Goal: Task Accomplishment & Management: Manage account settings

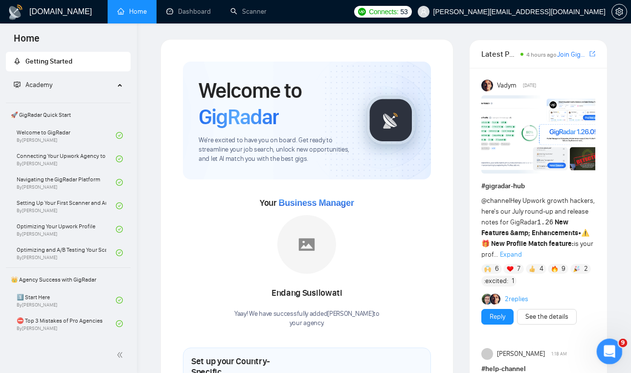
click at [609, 344] on icon "Open Intercom Messenger" at bounding box center [608, 351] width 16 height 16
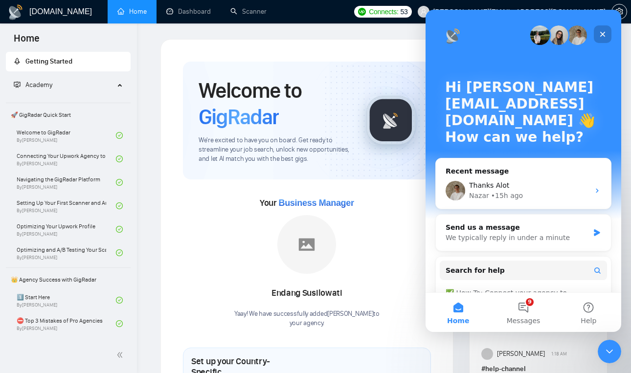
click at [604, 34] on icon "Close" at bounding box center [603, 34] width 8 height 8
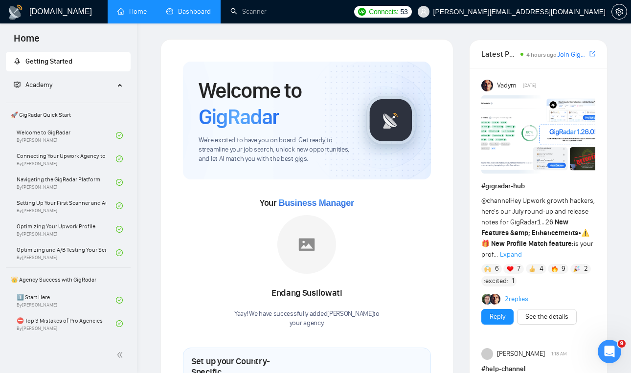
click at [183, 9] on link "Dashboard" at bounding box center [188, 11] width 45 height 8
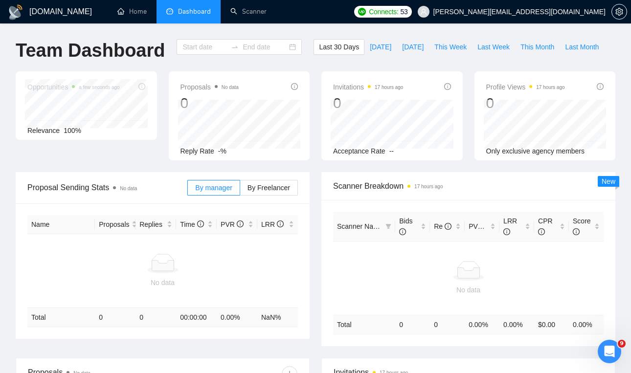
type input "2025-07-22"
type input "2025-08-21"
